Goal: Find specific page/section: Find specific page/section

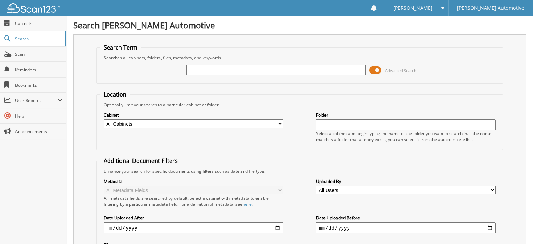
click at [209, 72] on input "text" at bounding box center [277, 70] width 180 height 11
type input "587471"
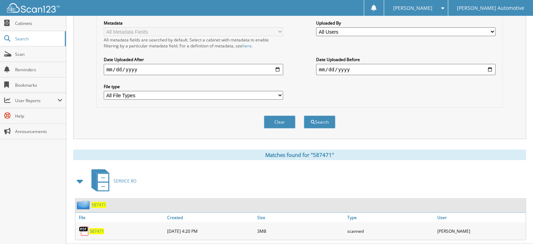
scroll to position [168, 0]
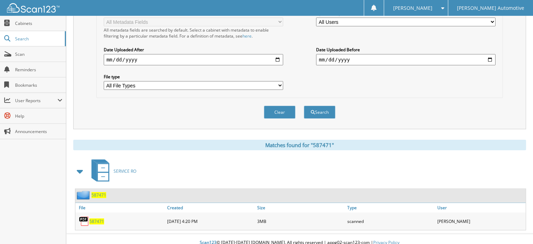
click at [98, 192] on span "587471" at bounding box center [99, 195] width 15 height 6
